Goal: Find specific page/section: Find specific page/section

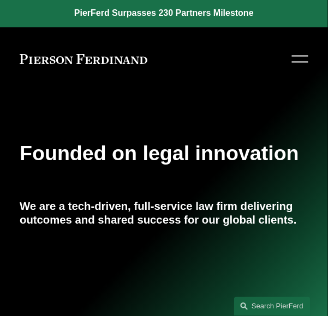
click at [296, 60] on div at bounding box center [300, 59] width 16 height 19
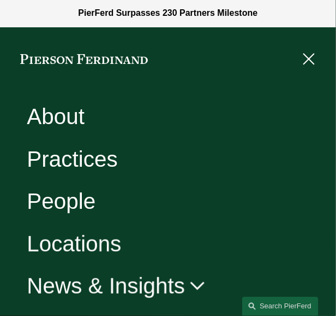
click at [82, 253] on link "Locations" at bounding box center [74, 243] width 94 height 22
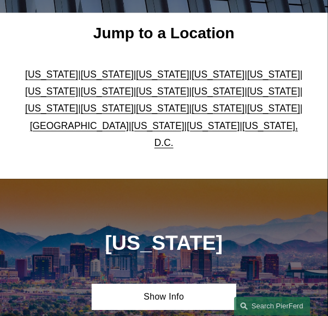
scroll to position [225, 0]
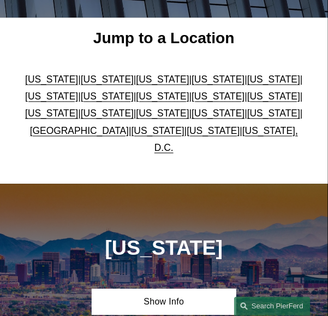
click at [146, 85] on link "[US_STATE]" at bounding box center [162, 79] width 53 height 11
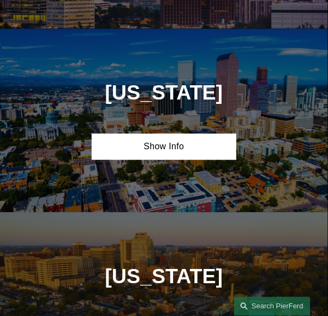
scroll to position [777, 0]
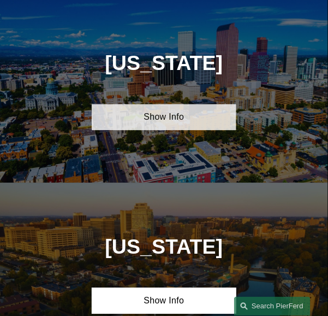
click at [178, 110] on link "Show Info" at bounding box center [164, 117] width 144 height 26
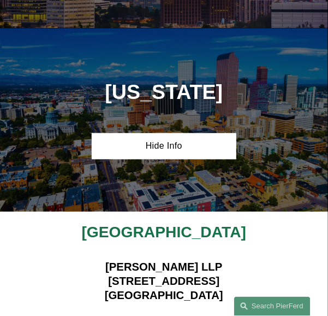
scroll to position [892, 0]
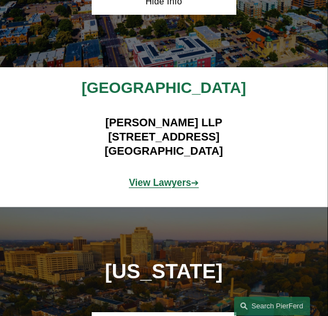
click at [160, 186] on strong "View Lawyers" at bounding box center [160, 182] width 62 height 11
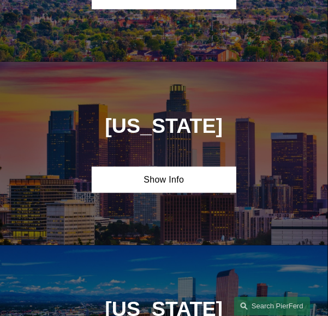
scroll to position [579, 0]
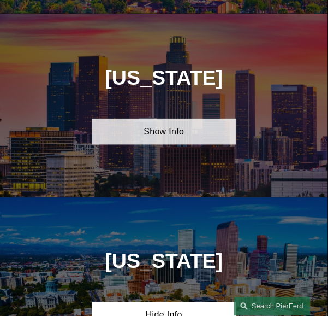
click at [189, 126] on link "Show Info" at bounding box center [164, 131] width 144 height 26
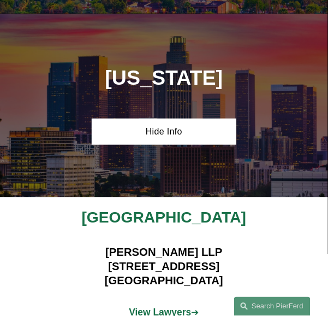
click at [174, 311] on strong "View Lawyers" at bounding box center [160, 312] width 62 height 11
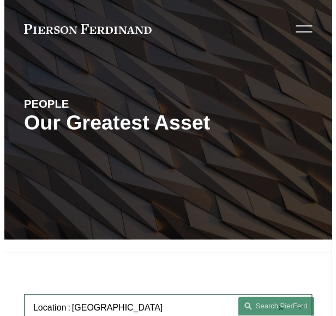
scroll to position [7, 0]
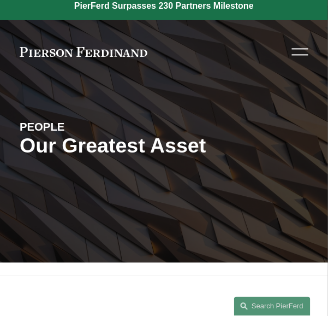
click at [300, 49] on div at bounding box center [300, 49] width 16 height 1
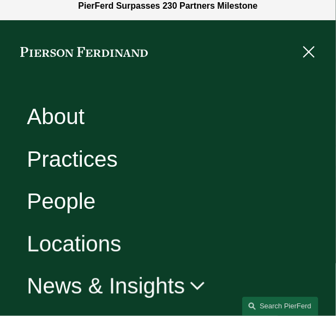
click at [75, 198] on link "People" at bounding box center [61, 201] width 69 height 22
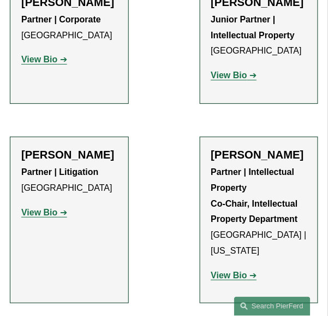
scroll to position [10327, 0]
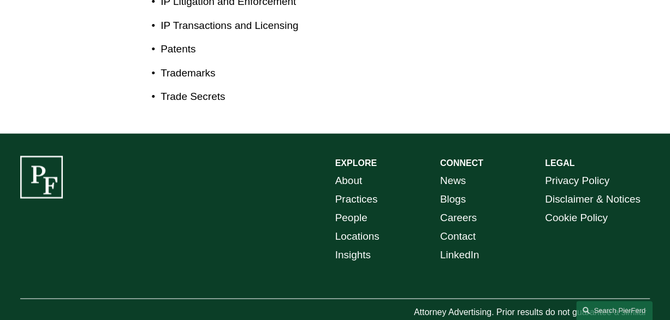
scroll to position [598, 0]
